Goal: Task Accomplishment & Management: Manage account settings

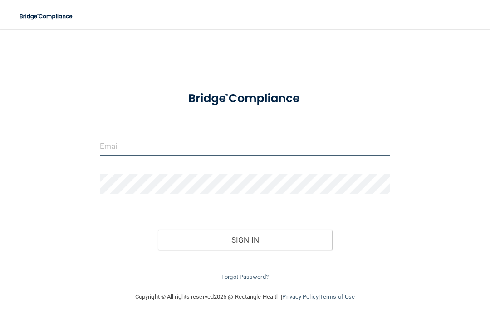
click at [103, 140] on input "email" at bounding box center [245, 146] width 290 height 20
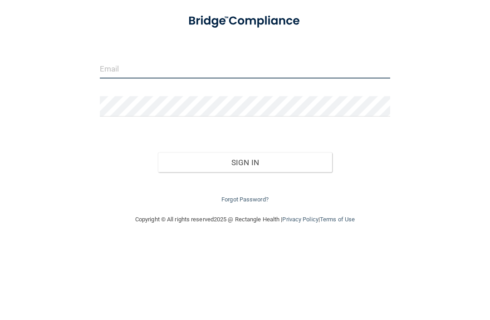
type input "[PERSON_NAME][EMAIL_ADDRESS][PERSON_NAME][DOMAIN_NAME]"
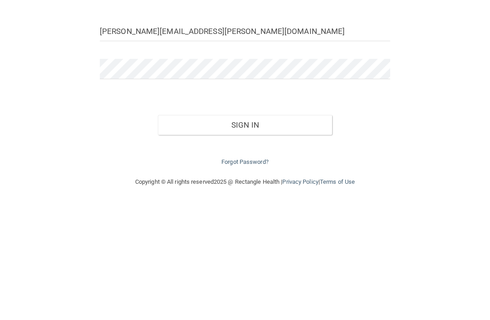
click at [249, 230] on button "Sign In" at bounding box center [245, 240] width 174 height 20
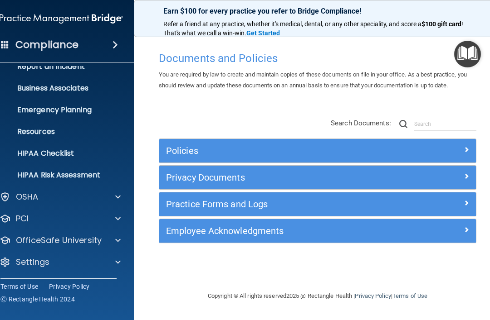
scroll to position [56, 0]
click at [33, 262] on p "Settings" at bounding box center [33, 262] width 34 height 11
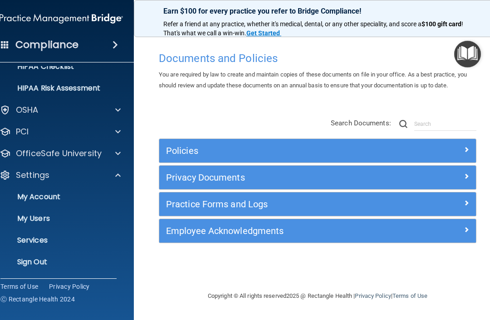
click at [31, 218] on p "My Users" at bounding box center [57, 218] width 124 height 9
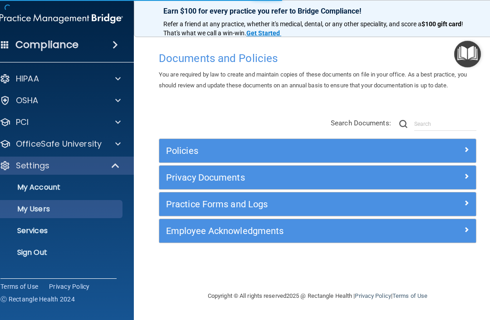
select select "20"
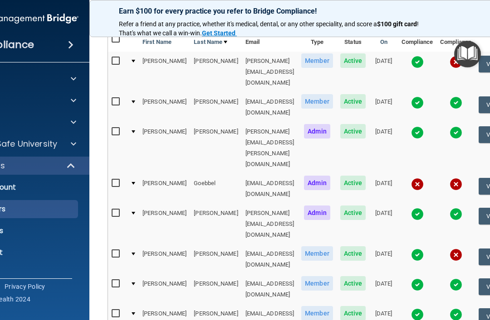
scroll to position [107, 0]
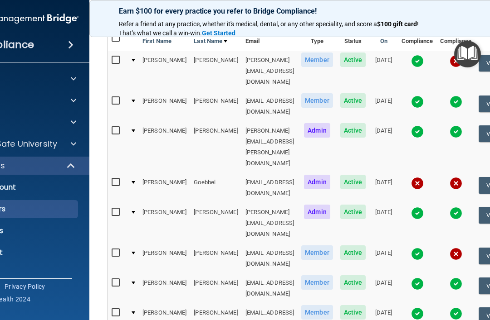
click at [112, 209] on input "checkbox" at bounding box center [117, 212] width 10 height 7
checkbox input "true"
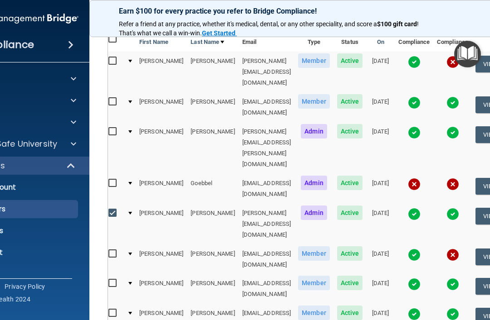
scroll to position [0, 3]
click at [487, 208] on button "View User" at bounding box center [497, 216] width 45 height 17
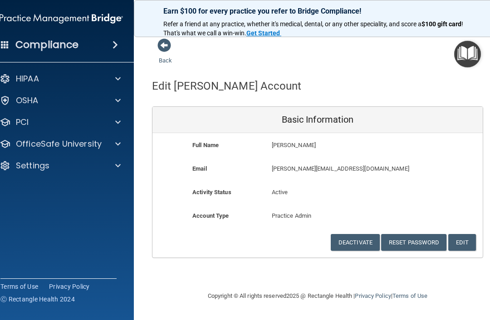
click at [355, 240] on button "Deactivate" at bounding box center [354, 242] width 49 height 17
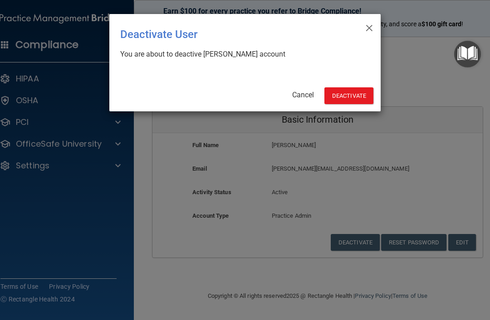
click at [347, 98] on button "Deactivate" at bounding box center [348, 95] width 49 height 17
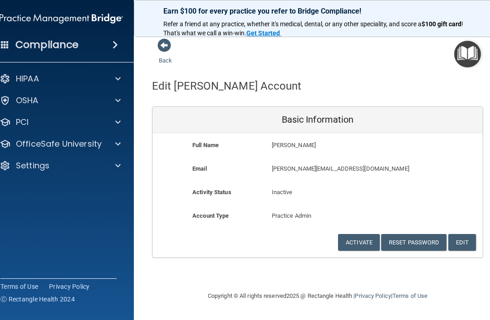
click at [164, 51] on span at bounding box center [164, 46] width 14 height 14
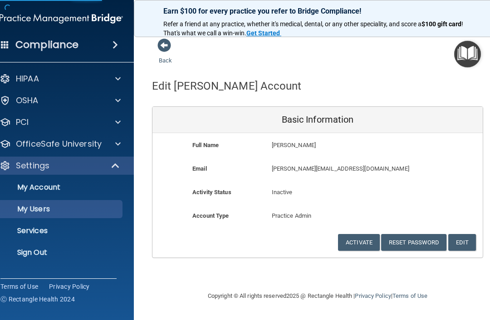
select select "20"
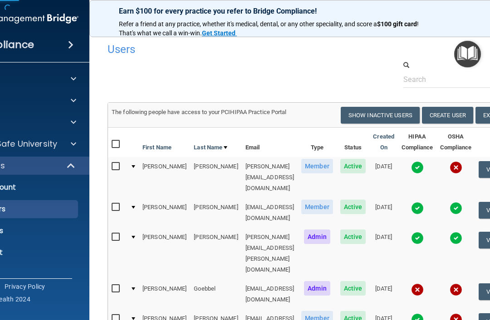
click at [155, 37] on p "Refer a friend at any practice, whether it's medical, dental, or any other spec…" at bounding box center [273, 29] width 308 height 18
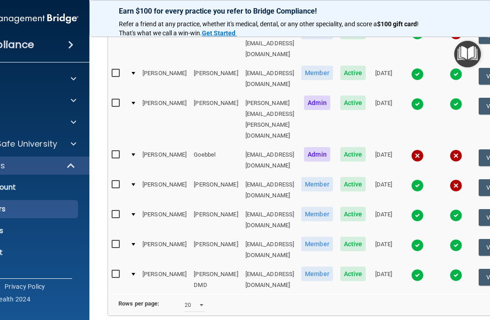
scroll to position [134, 0]
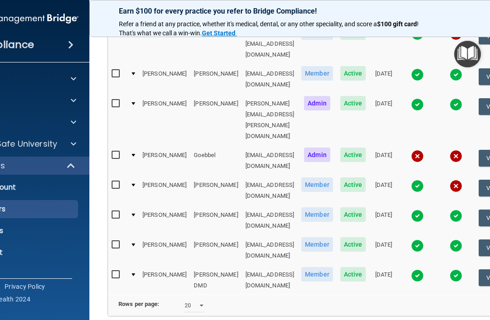
click at [112, 272] on input "checkbox" at bounding box center [117, 275] width 10 height 7
checkbox input "true"
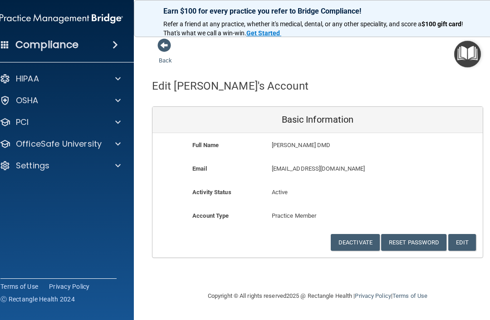
click at [354, 241] on button "Deactivate" at bounding box center [354, 242] width 49 height 17
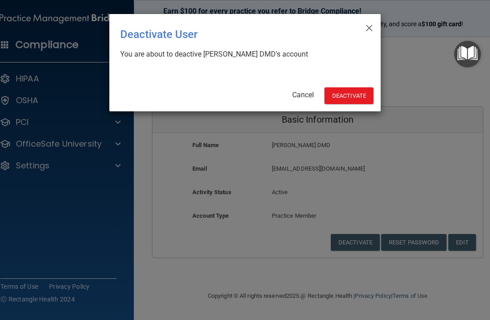
click at [345, 98] on button "Deactivate" at bounding box center [348, 95] width 49 height 17
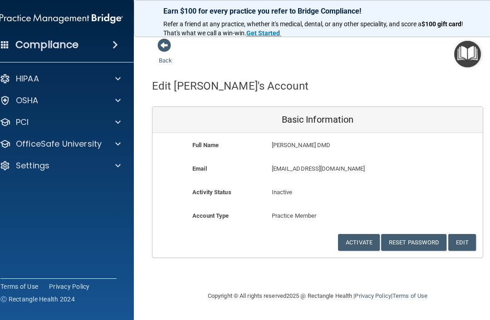
click at [160, 45] on span at bounding box center [164, 46] width 14 height 14
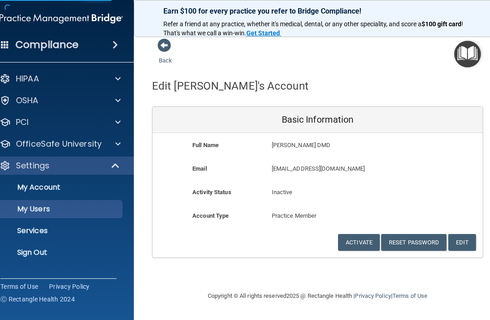
select select "20"
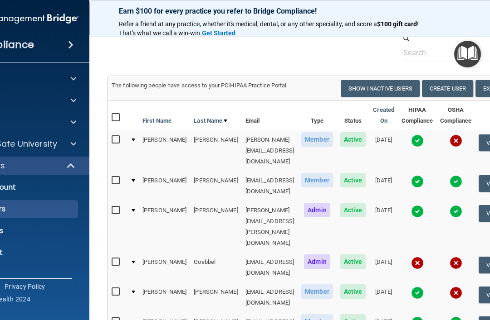
scroll to position [28, 0]
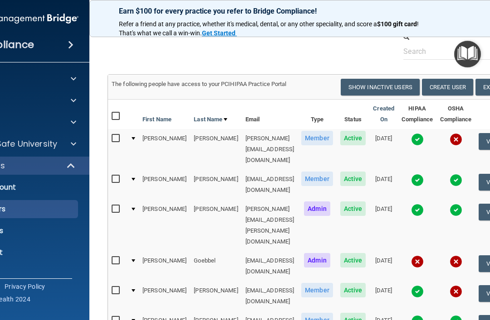
click at [373, 87] on button "Show Inactive Users" at bounding box center [379, 87] width 79 height 17
select select "20"
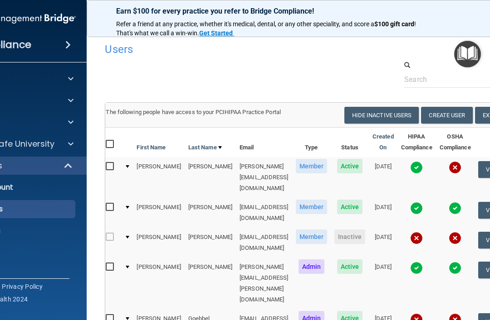
click at [374, 113] on button "Hide Inactive Users" at bounding box center [381, 115] width 75 height 17
select select "20"
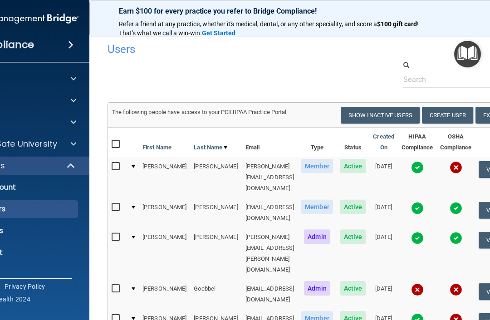
click at [13, 258] on link "Sign Out" at bounding box center [6, 253] width 143 height 18
